Goal: Transaction & Acquisition: Purchase product/service

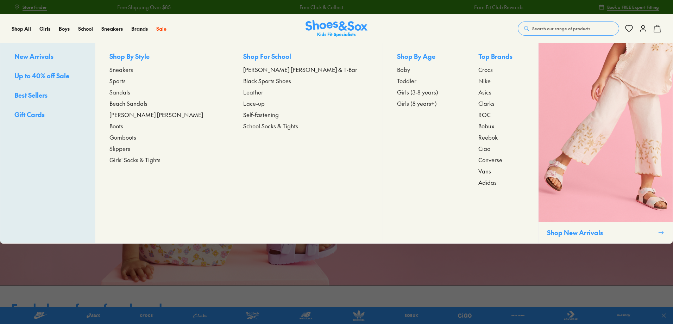
click at [143, 112] on span "[PERSON_NAME] [PERSON_NAME]" at bounding box center [156, 114] width 94 height 8
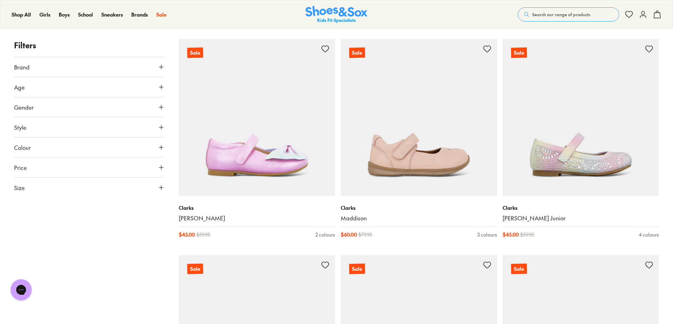
scroll to position [1972, 0]
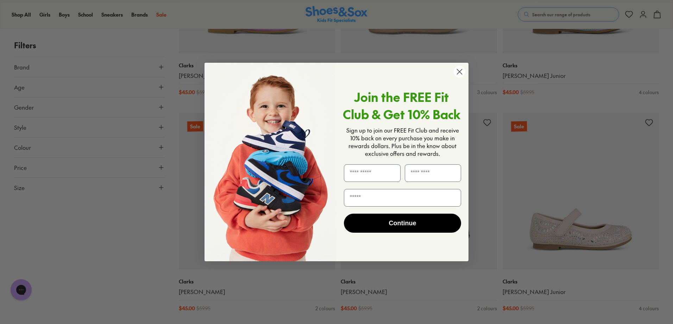
click at [458, 70] on icon "Close dialog" at bounding box center [459, 71] width 5 height 5
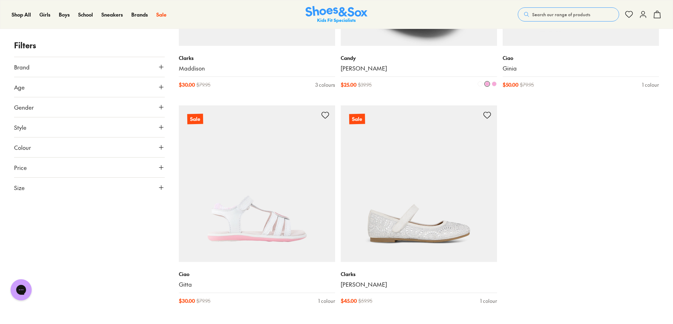
scroll to position [2922, 0]
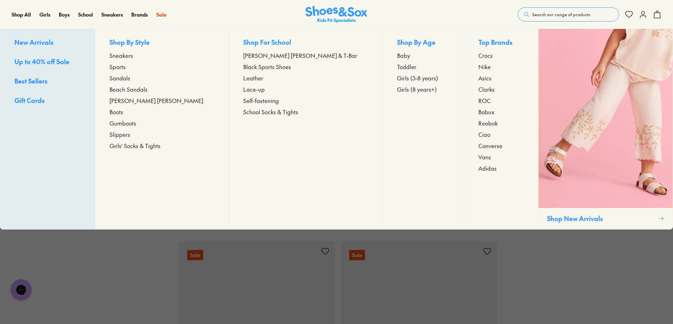
click at [130, 79] on span "Sandals" at bounding box center [119, 78] width 21 height 8
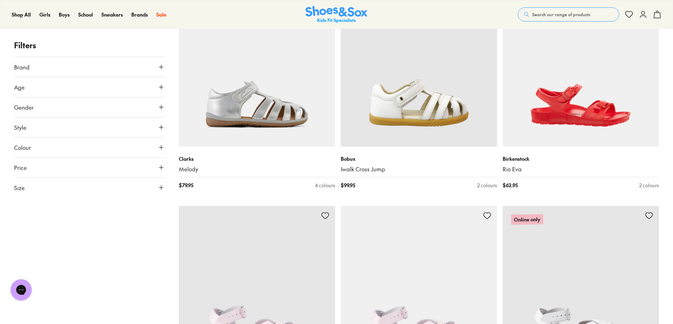
scroll to position [810, 0]
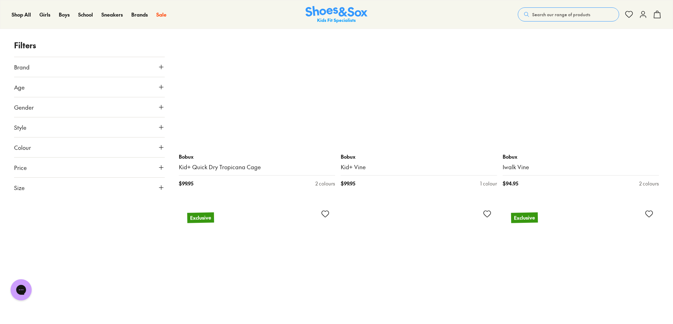
scroll to position [4401, 0]
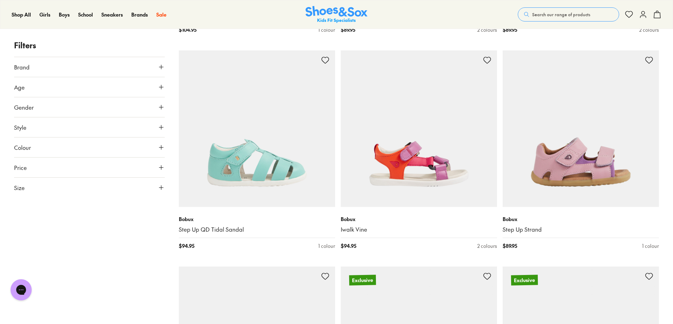
scroll to position [5070, 0]
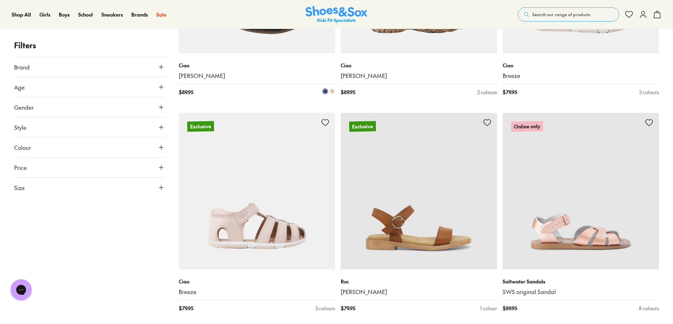
scroll to position [8238, 0]
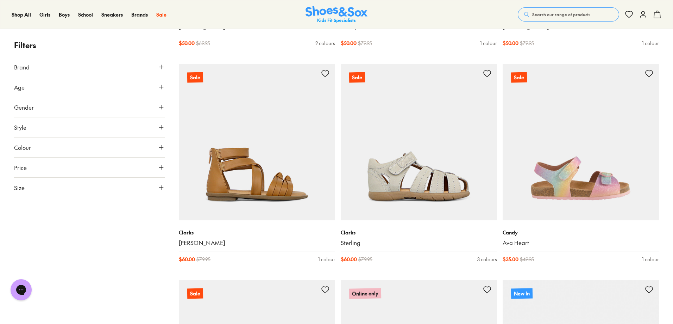
scroll to position [11090, 0]
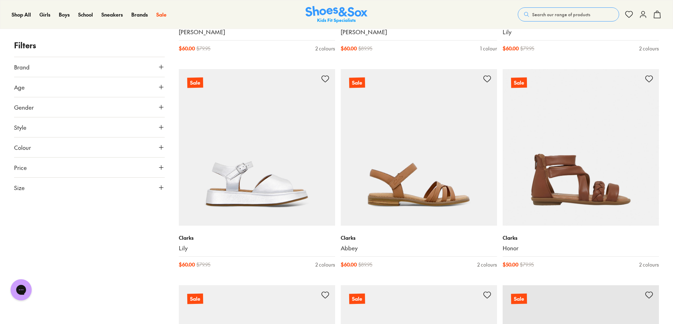
scroll to position [13167, 0]
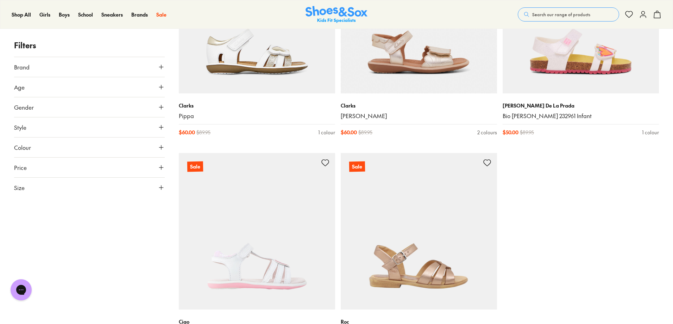
scroll to position [15526, 0]
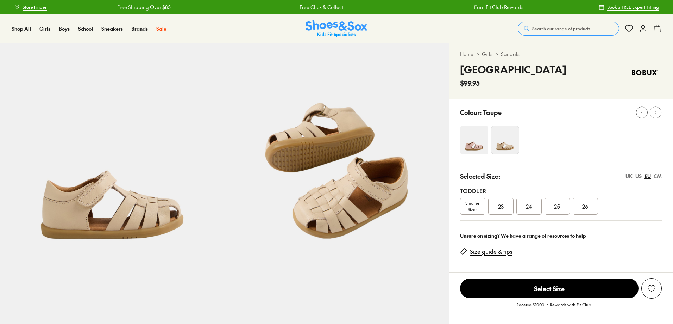
select select "*"
click at [475, 139] on img at bounding box center [474, 140] width 28 height 28
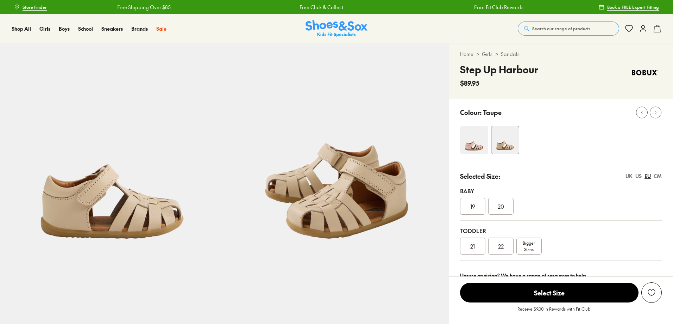
select select "*"
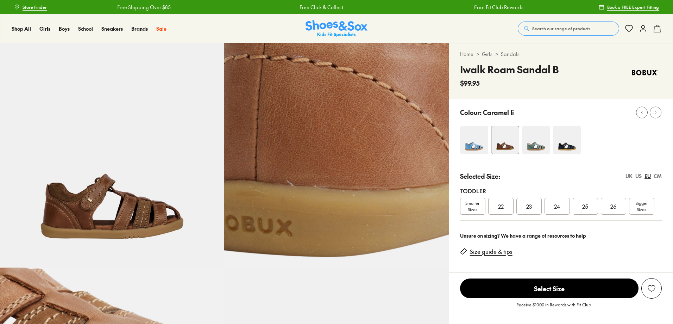
select select "*"
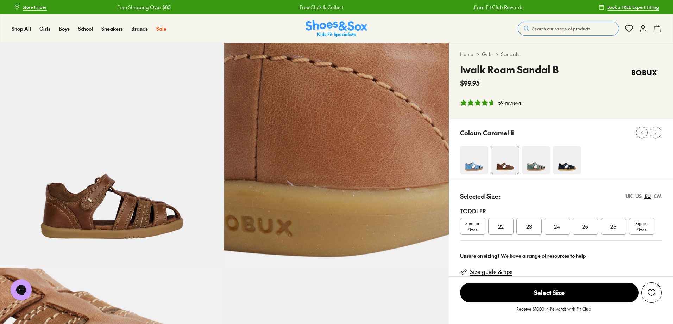
click at [125, 207] on img at bounding box center [112, 155] width 224 height 224
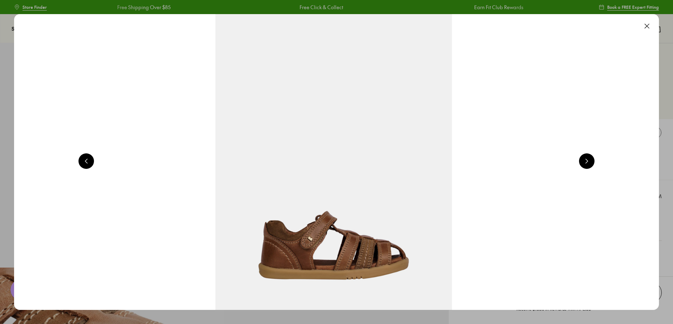
click at [586, 165] on button at bounding box center [586, 160] width 15 height 15
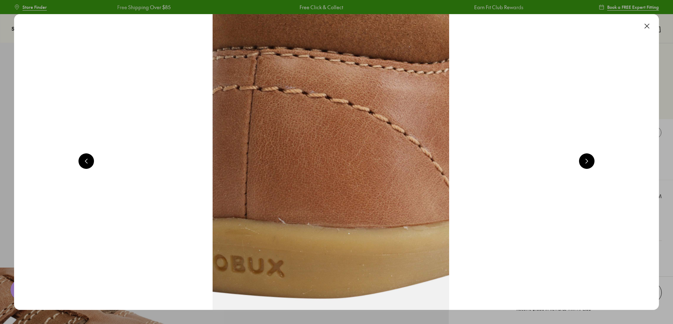
click at [586, 165] on button at bounding box center [586, 160] width 15 height 15
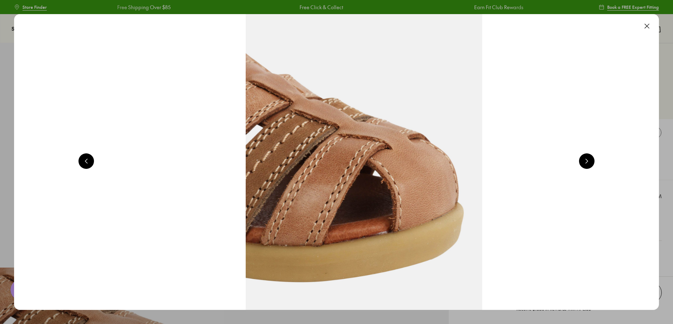
scroll to position [0, 1943]
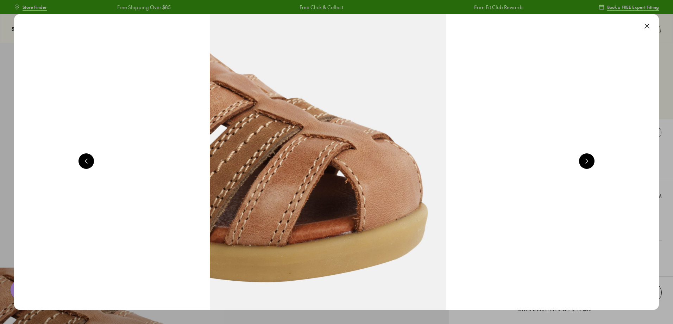
click at [583, 165] on button at bounding box center [586, 160] width 15 height 15
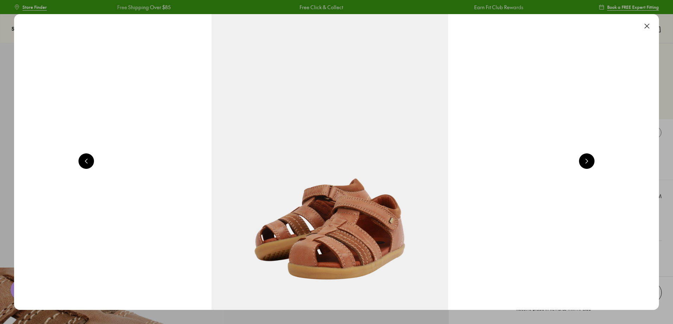
scroll to position [0, 2591]
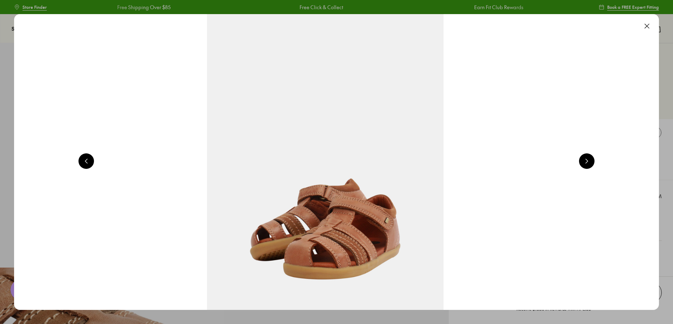
click at [578, 166] on img at bounding box center [325, 161] width 645 height 295
click at [649, 27] on button at bounding box center [646, 25] width 15 height 15
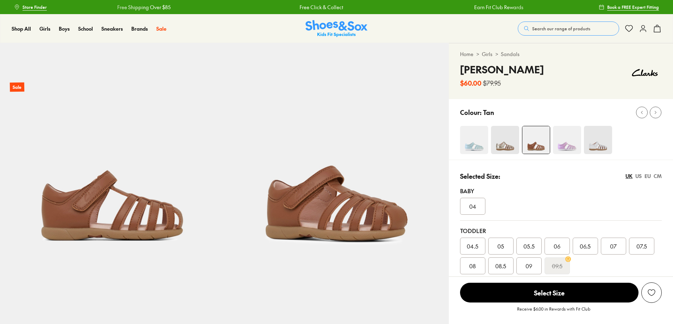
select select "*"
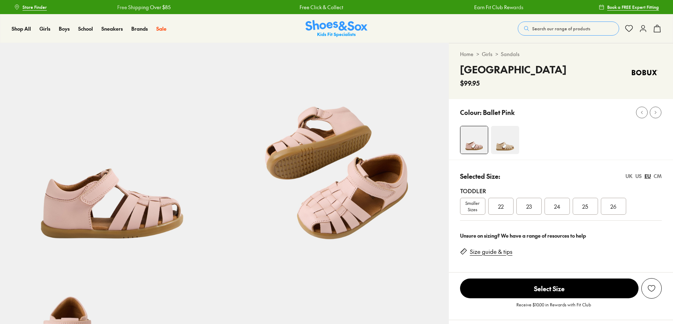
click at [516, 144] on img at bounding box center [505, 140] width 28 height 28
select select "*"
